Goal: Information Seeking & Learning: Learn about a topic

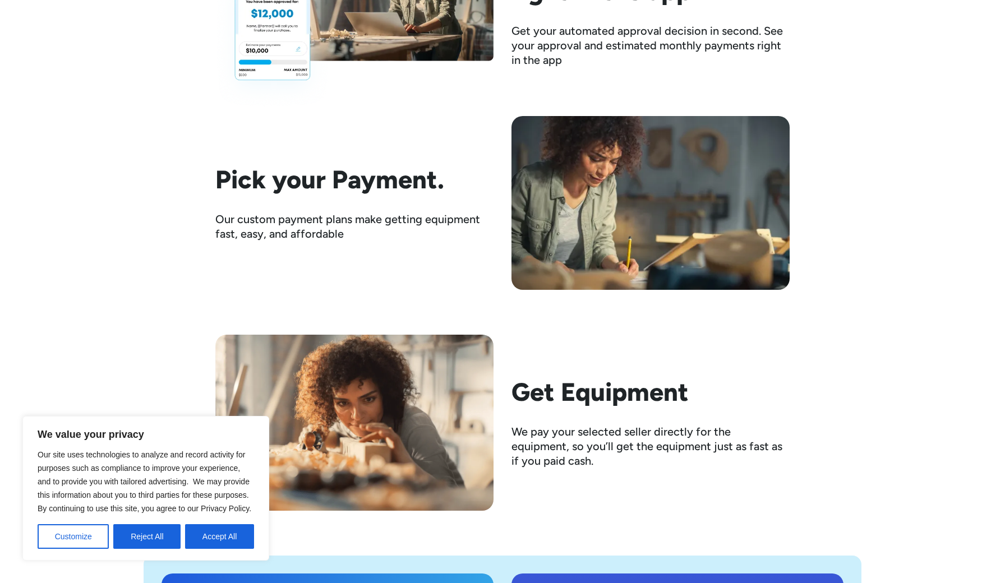
scroll to position [1697, 0]
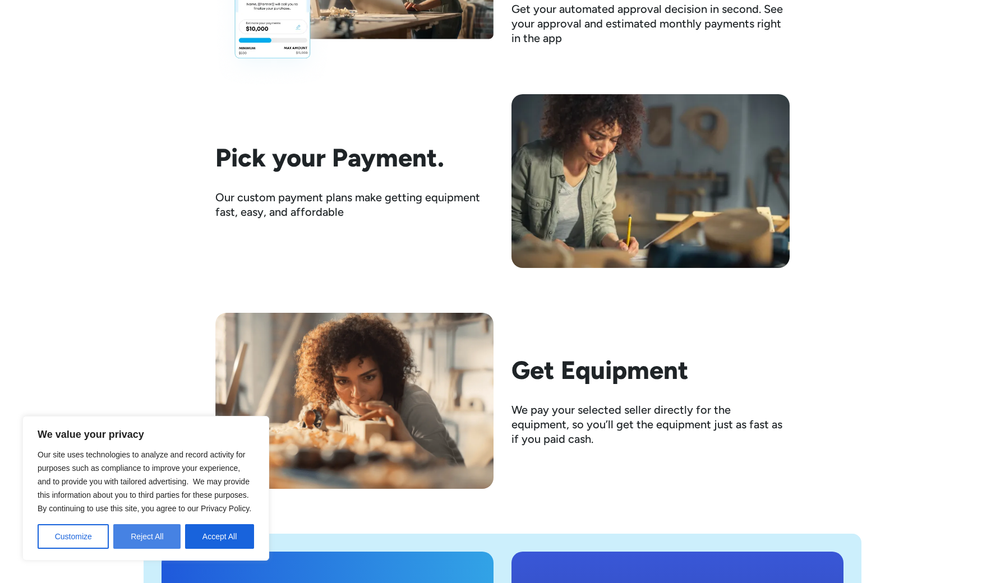
click at [140, 539] on button "Reject All" at bounding box center [146, 536] width 67 height 25
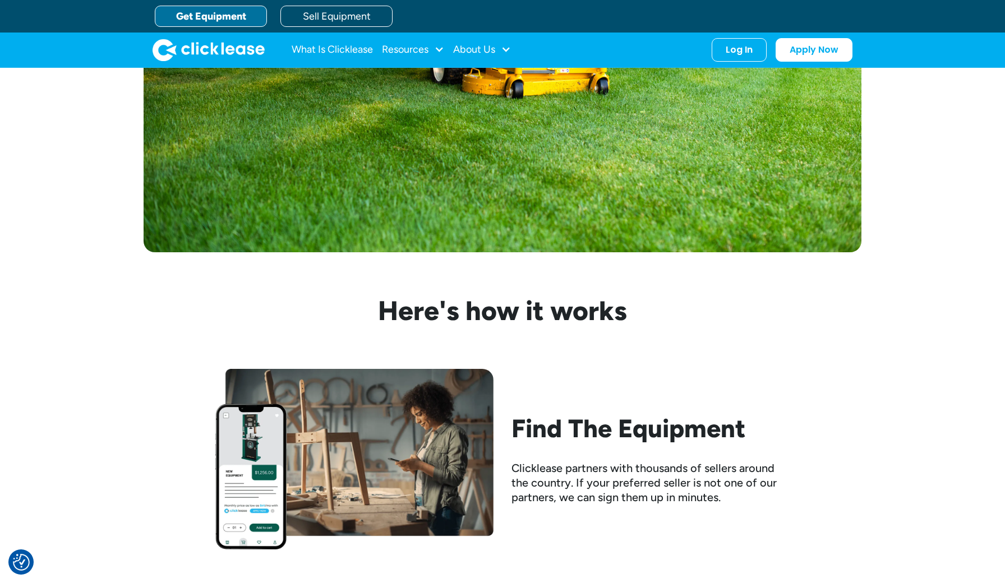
scroll to position [716, 0]
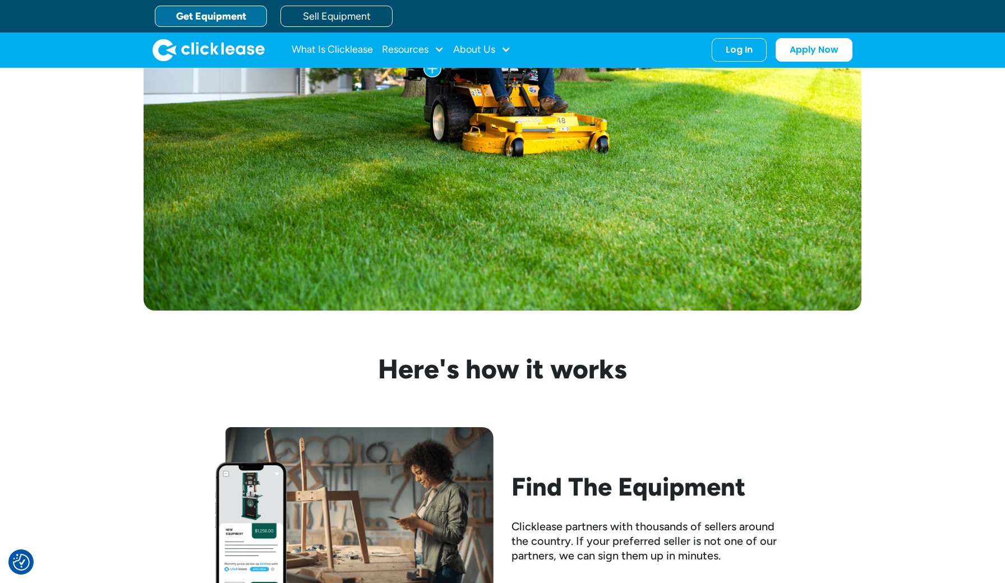
click at [224, 17] on link "Get Equipment" at bounding box center [211, 16] width 112 height 21
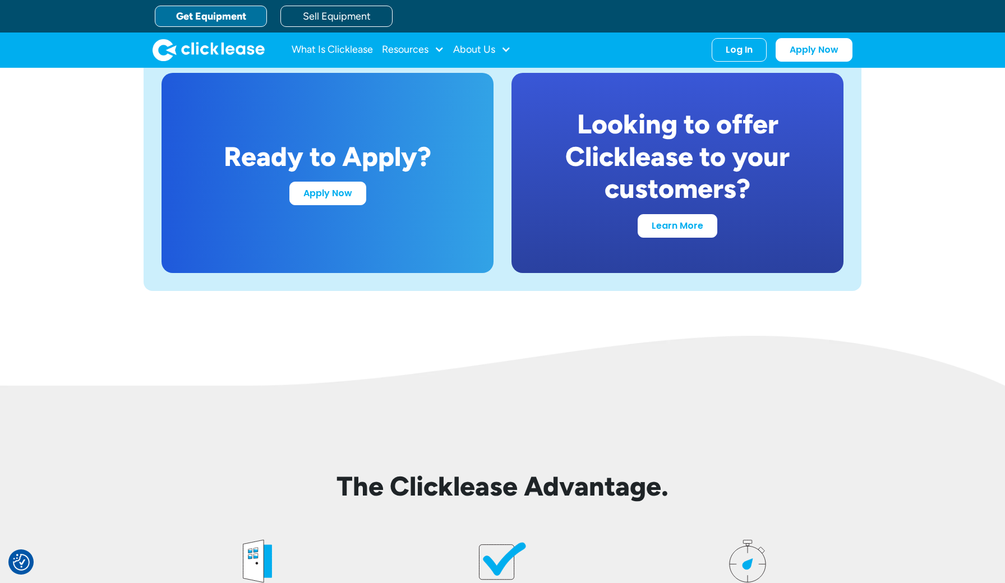
scroll to position [2172, 0]
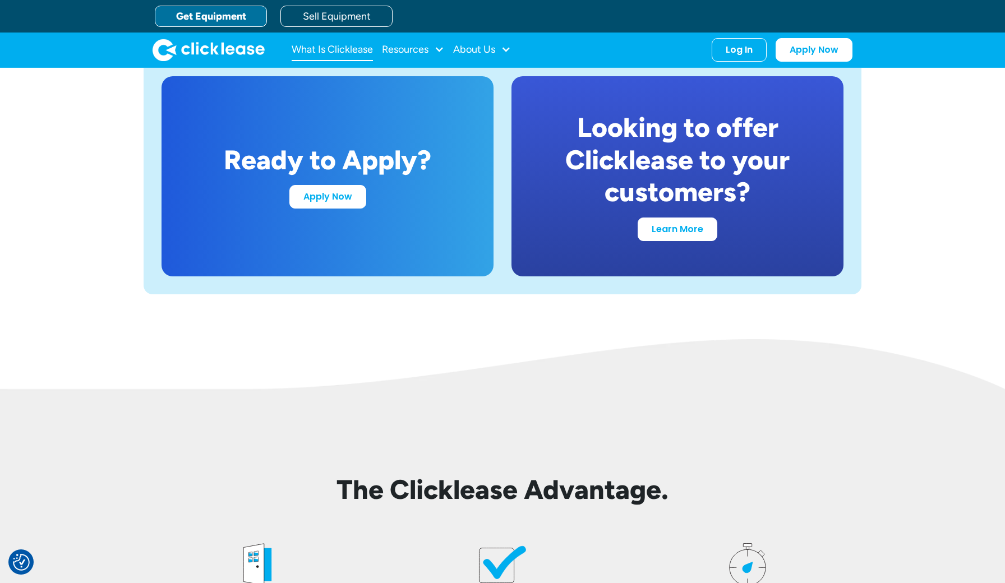
click at [348, 53] on link "What Is Clicklease" at bounding box center [331, 50] width 81 height 22
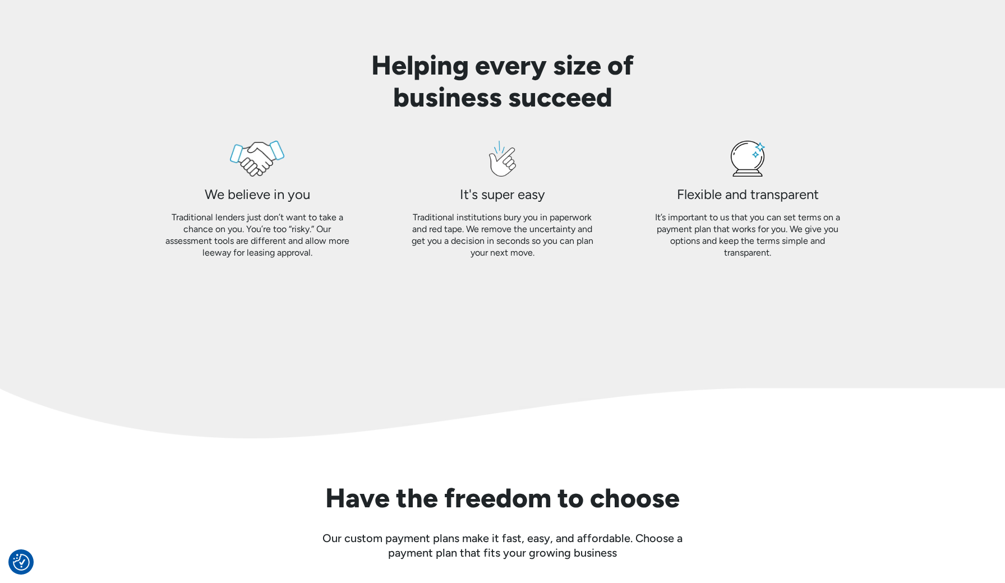
scroll to position [1328, 0]
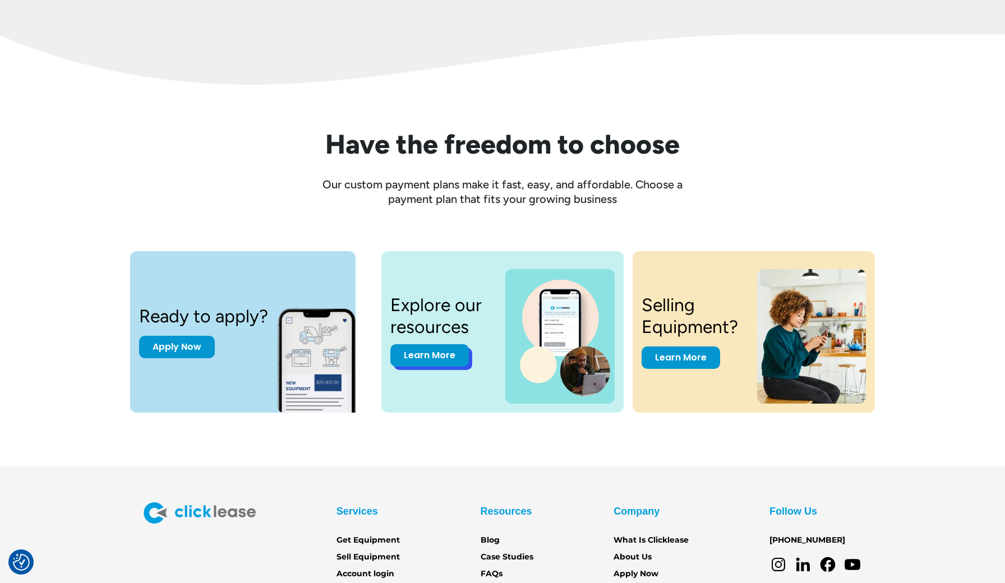
click at [439, 353] on link "Learn More" at bounding box center [429, 355] width 78 height 22
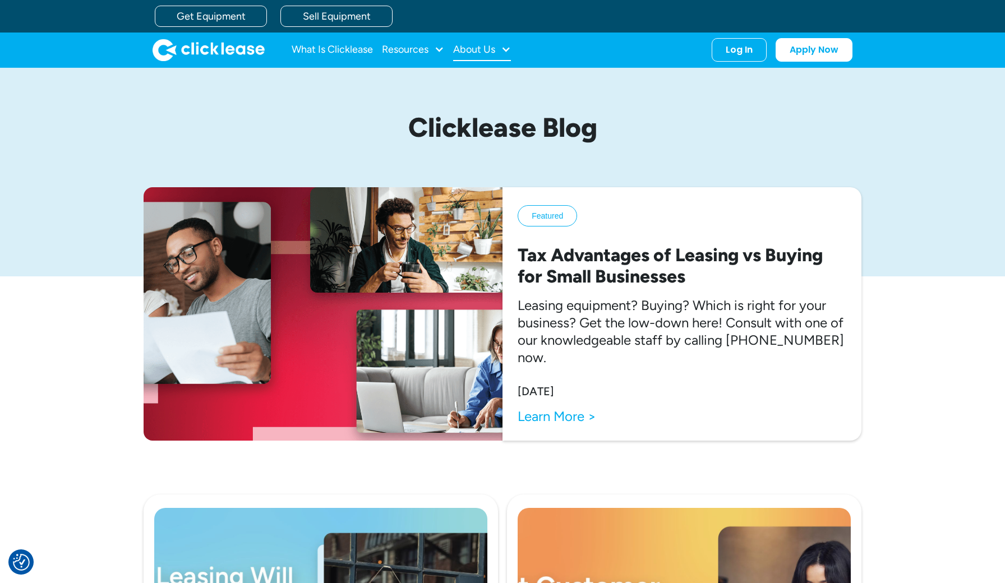
click at [502, 45] on div at bounding box center [506, 49] width 10 height 10
click at [488, 83] on link "About Us" at bounding box center [483, 86] width 48 height 21
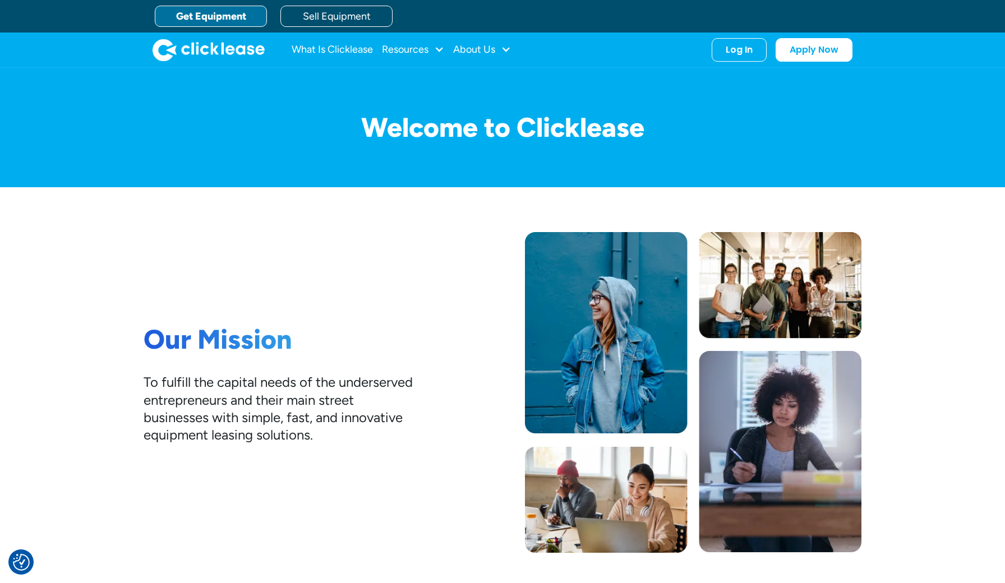
click at [216, 12] on link "Get Equipment" at bounding box center [211, 16] width 112 height 21
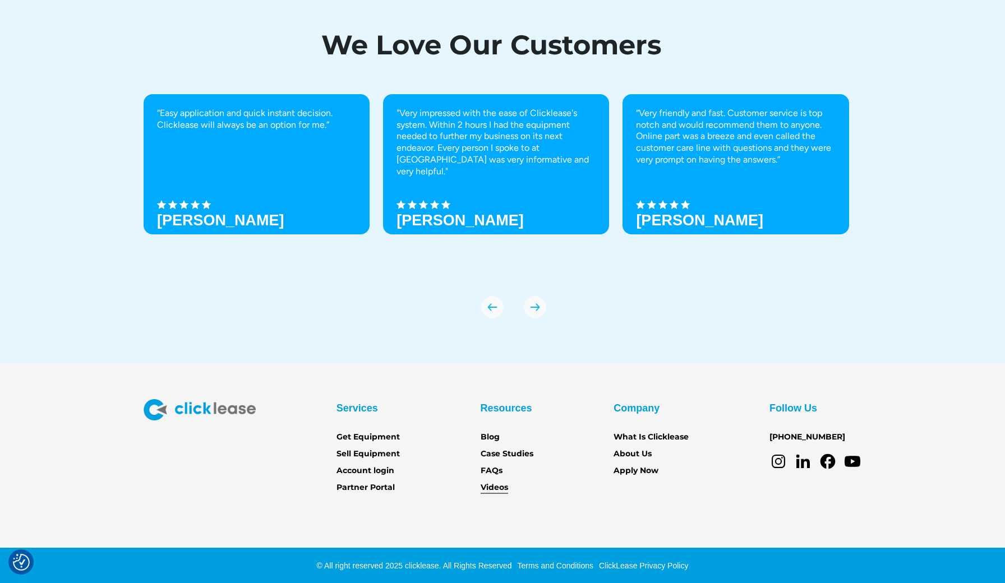
scroll to position [3825, 0]
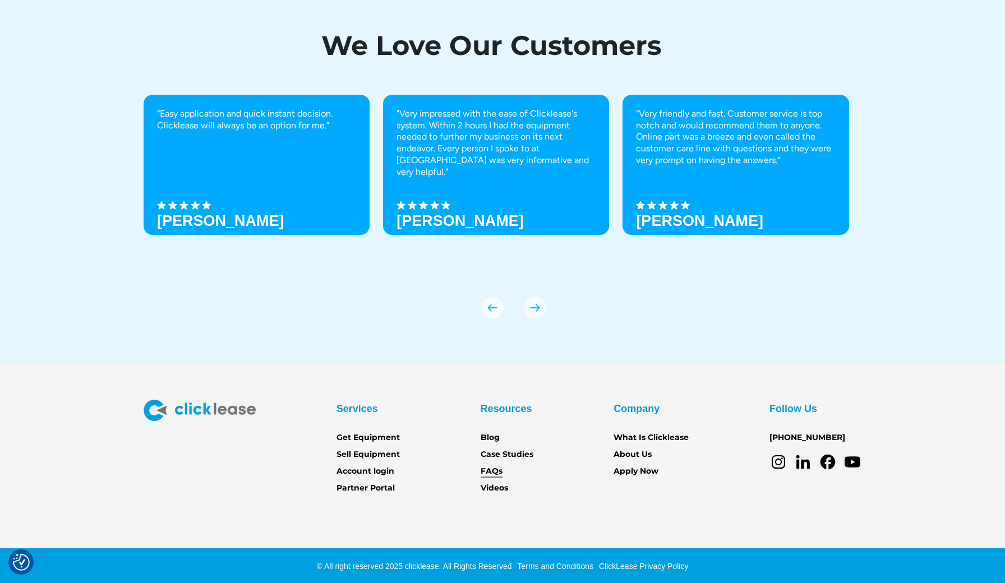
click at [492, 473] on link "FAQs" at bounding box center [491, 471] width 22 height 12
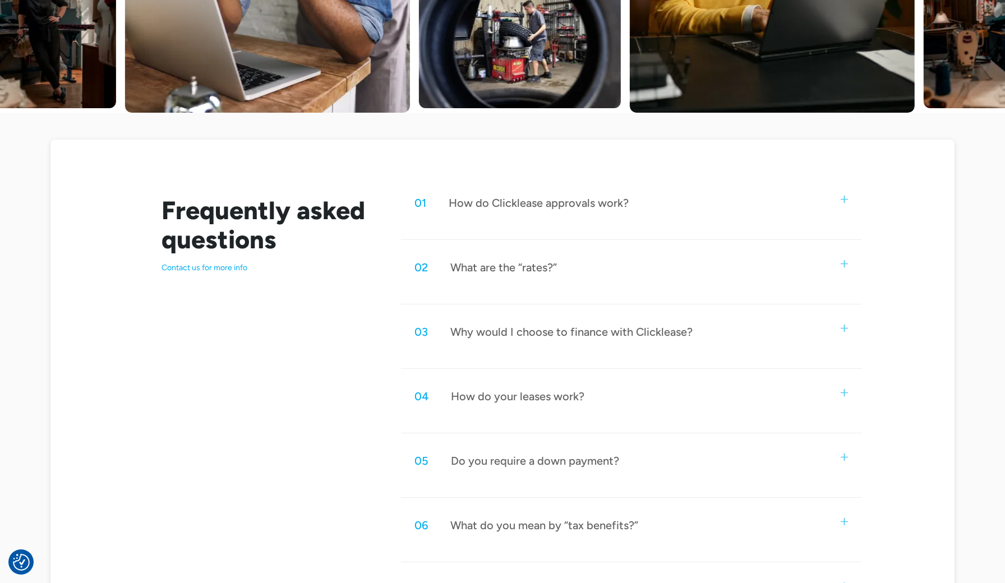
scroll to position [440, 0]
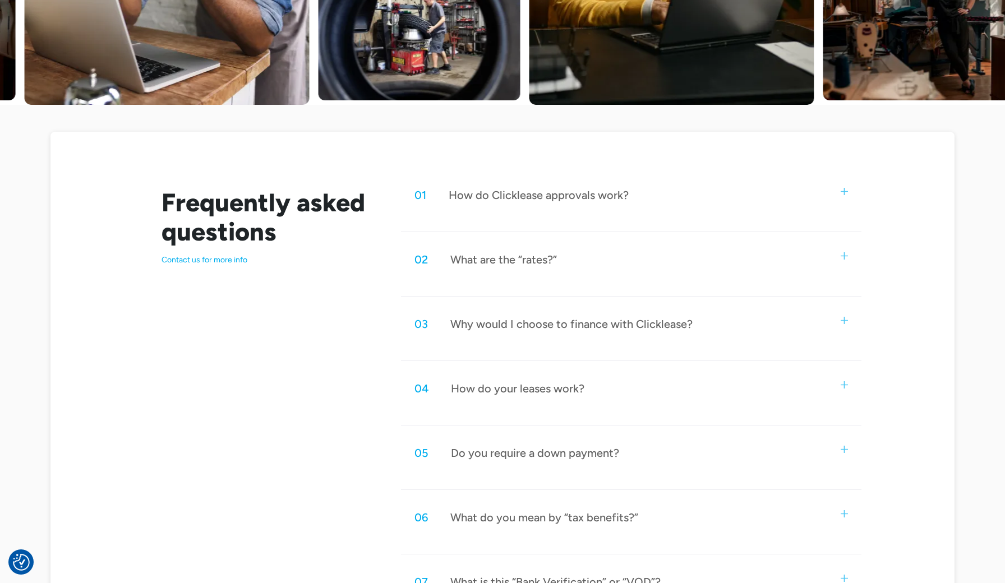
click at [853, 253] on div "02 What are the “rates?”" at bounding box center [631, 259] width 460 height 37
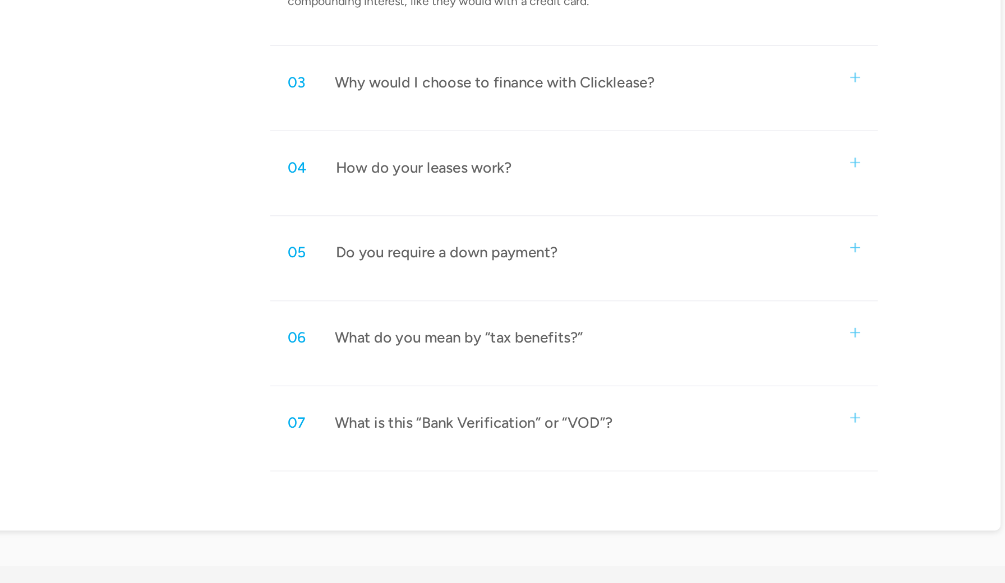
scroll to position [688, 0]
